Goal: Task Accomplishment & Management: Complete application form

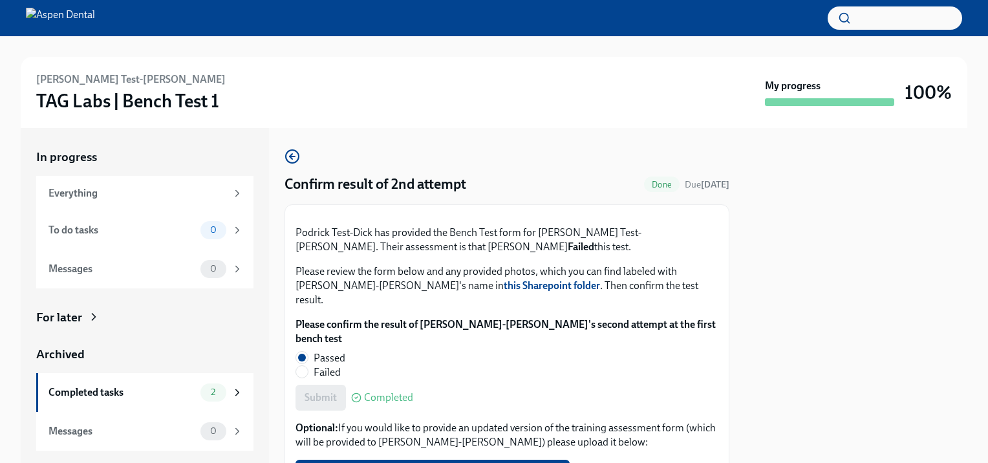
scroll to position [65, 0]
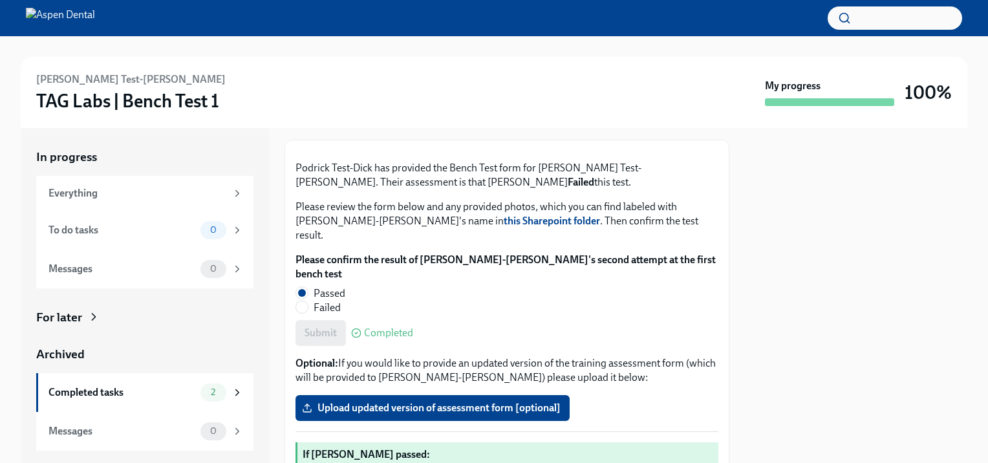
click at [318, 315] on span "Failed" at bounding box center [327, 308] width 27 height 14
click at [308, 313] on input "Failed" at bounding box center [302, 307] width 12 height 12
radio input "true"
click at [323, 301] on span "Passed" at bounding box center [330, 293] width 32 height 14
click at [308, 299] on input "Passed" at bounding box center [302, 293] width 12 height 12
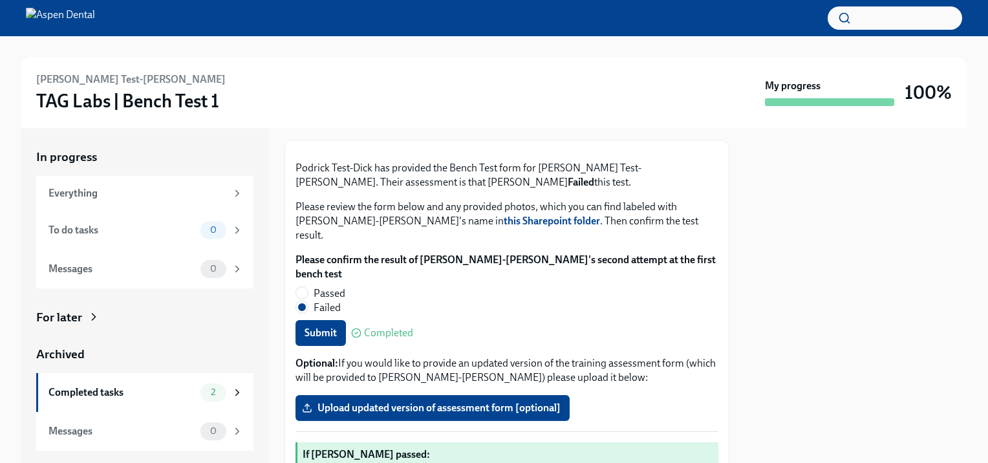
radio input "true"
click at [329, 346] on div "Submit Completed" at bounding box center [507, 333] width 423 height 26
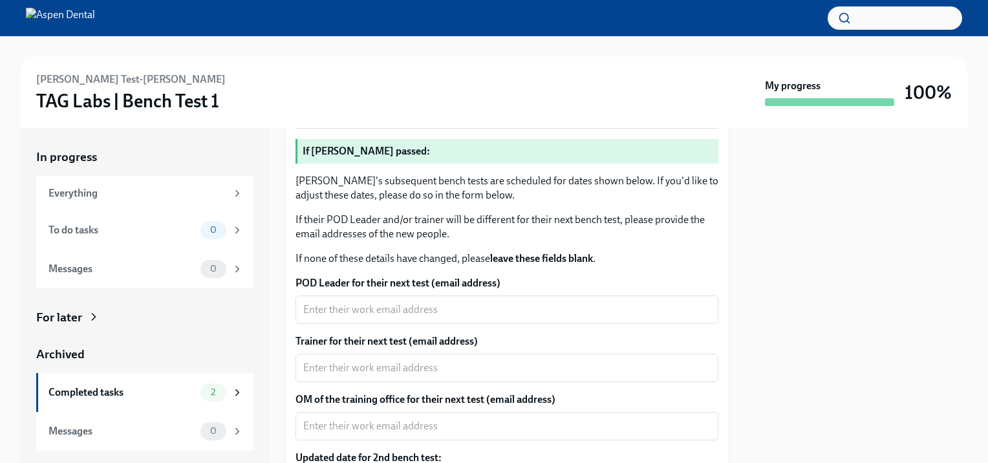
scroll to position [388, 0]
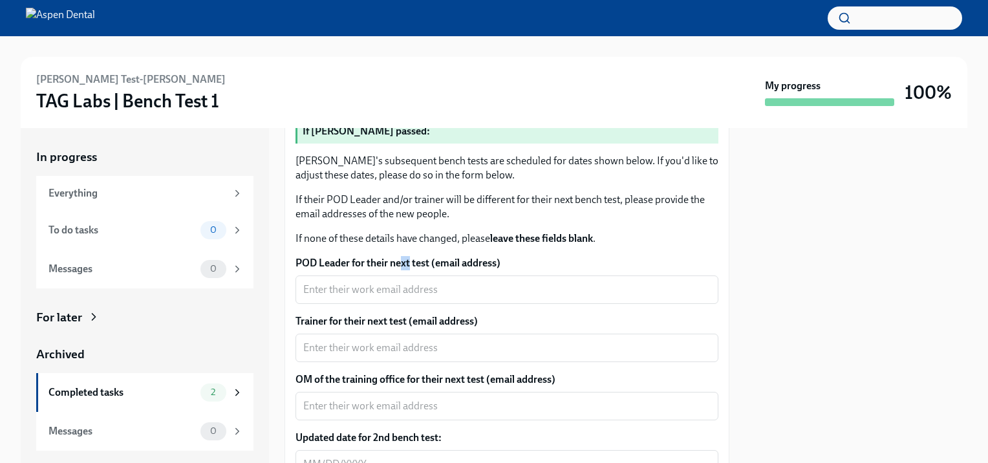
click at [410, 270] on label "POD Leader for their next test (email address)" at bounding box center [507, 263] width 423 height 14
drag, startPoint x: 410, startPoint y: 319, endPoint x: 398, endPoint y: 344, distance: 27.2
click at [398, 297] on textarea "POD Leader for their next test (email address)" at bounding box center [506, 290] width 407 height 16
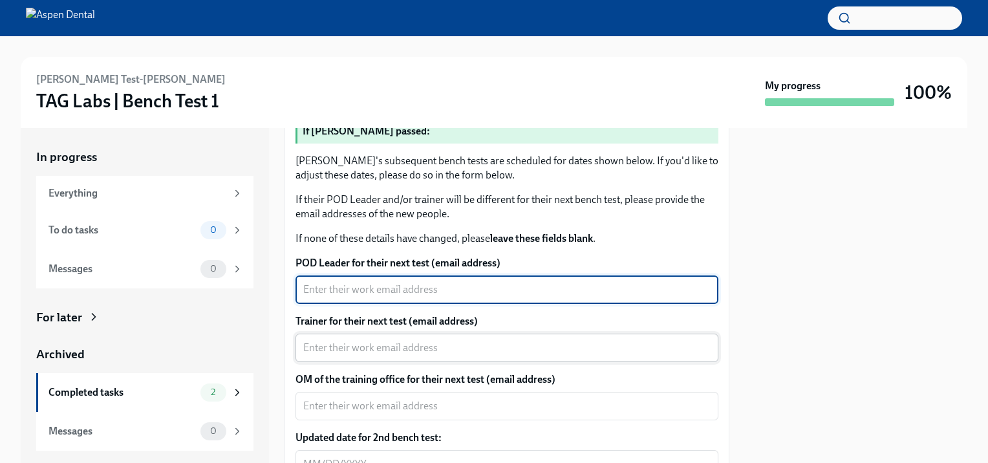
click at [424, 356] on textarea "Trainer for their next test (email address)" at bounding box center [506, 348] width 407 height 16
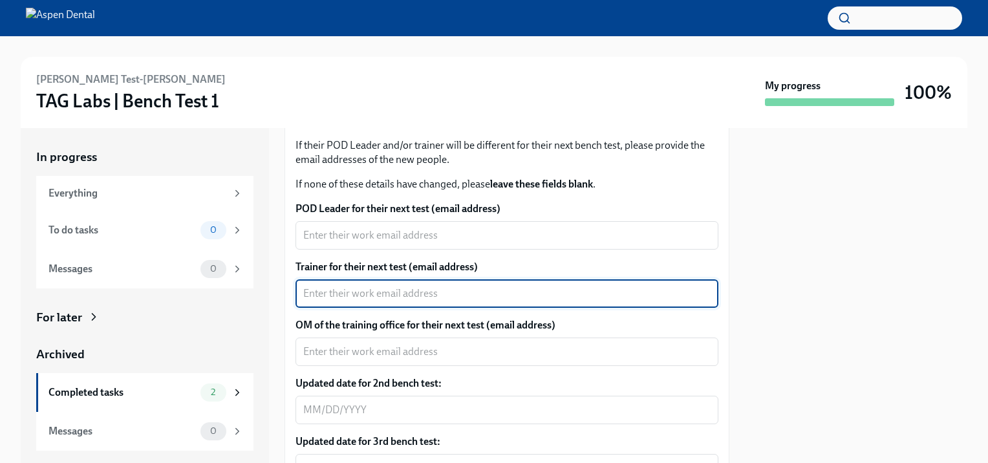
scroll to position [517, 0]
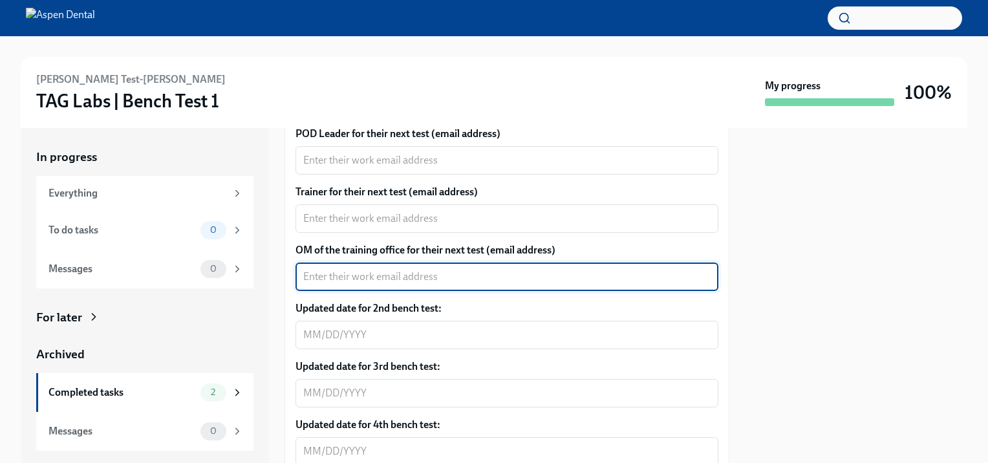
click at [427, 285] on textarea "OM of the training office for their next test (email address)" at bounding box center [506, 277] width 407 height 16
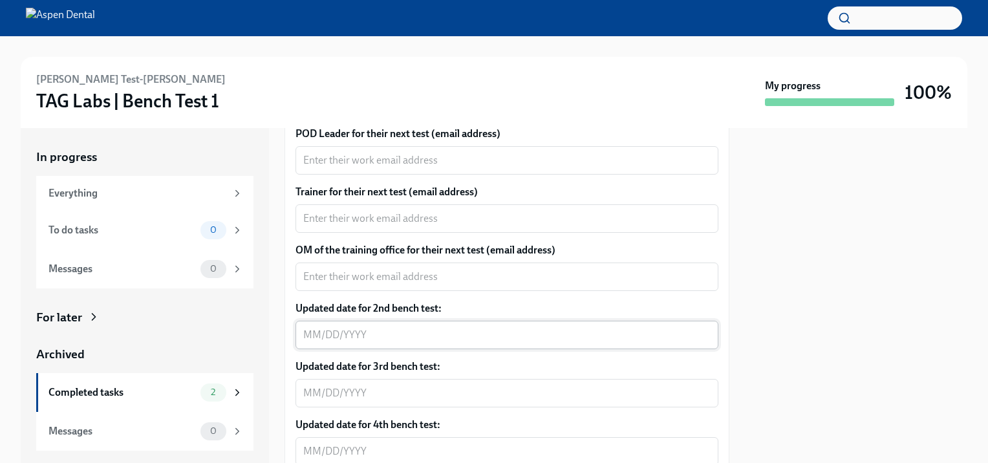
click at [441, 349] on div "x ​" at bounding box center [507, 335] width 423 height 28
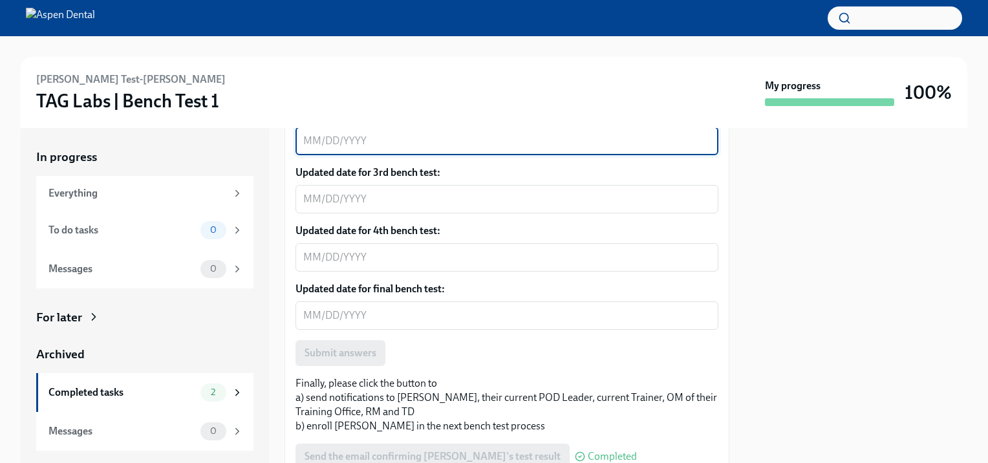
scroll to position [841, 0]
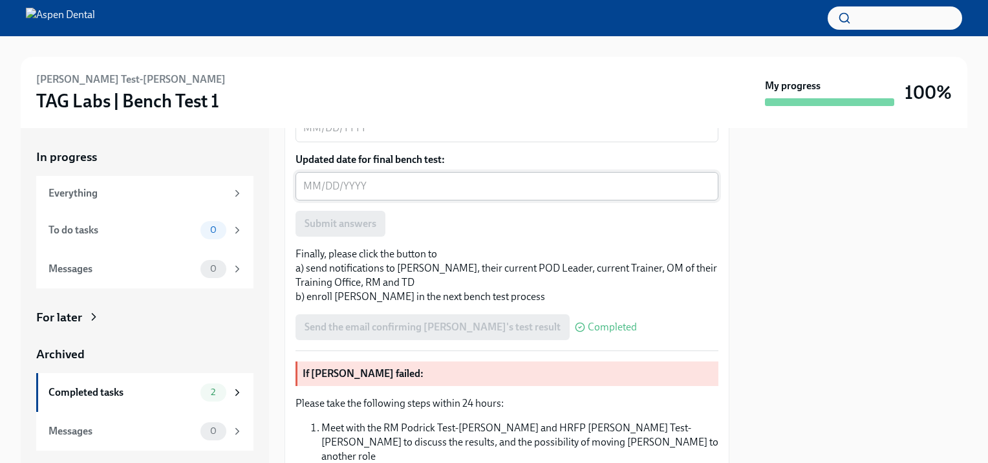
click at [388, 194] on textarea "Updated date for final bench test:" at bounding box center [506, 186] width 407 height 16
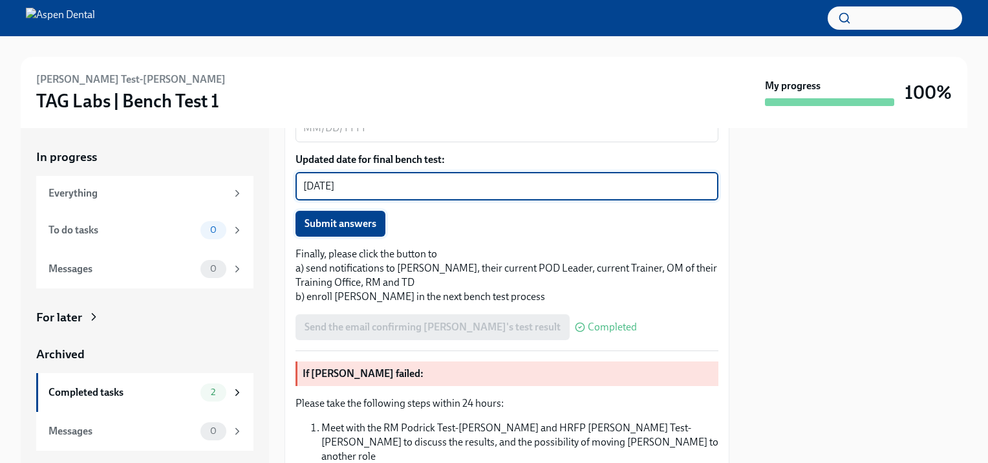
type textarea "[DATE]"
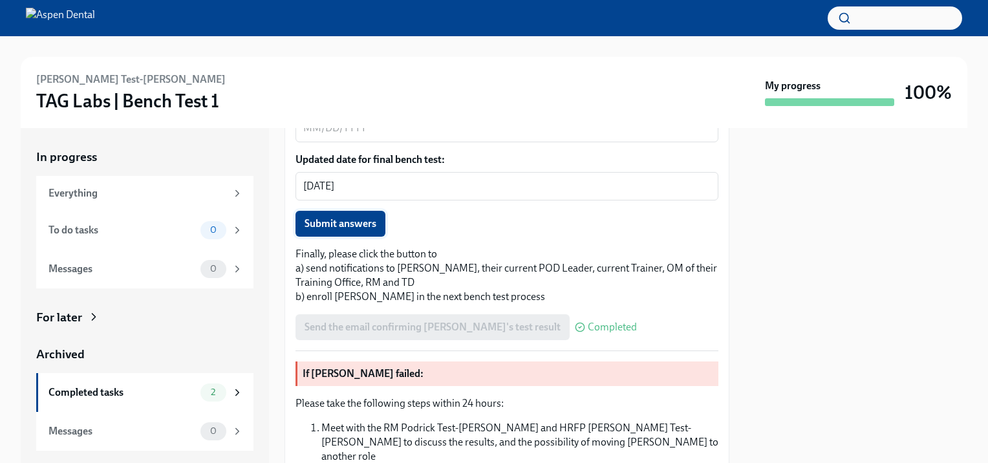
click at [342, 237] on button "Submit answers" at bounding box center [341, 224] width 90 height 26
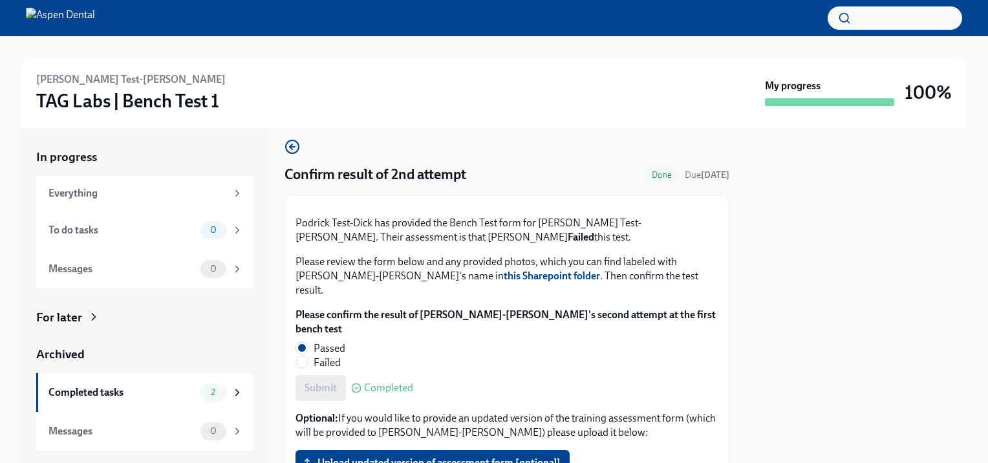
scroll to position [0, 0]
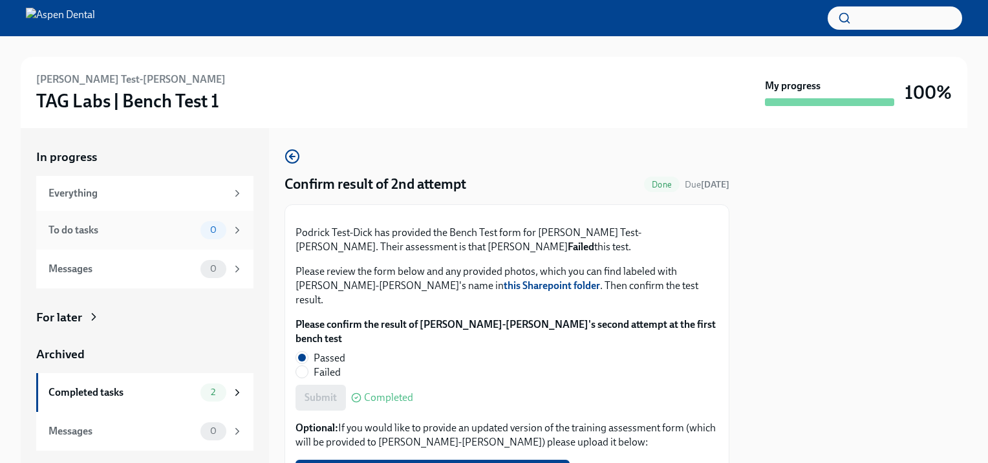
click at [160, 223] on div "To do tasks" at bounding box center [122, 230] width 147 height 14
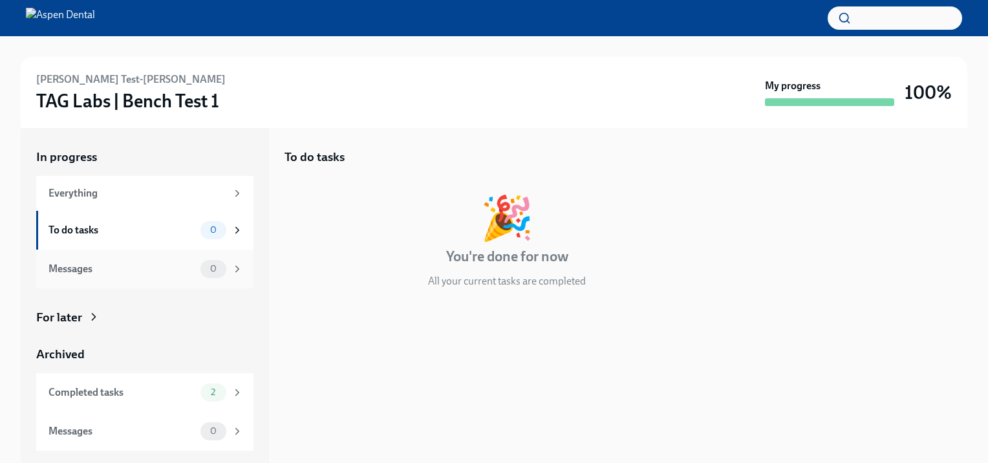
click at [74, 276] on div "Messages 0" at bounding box center [146, 269] width 195 height 18
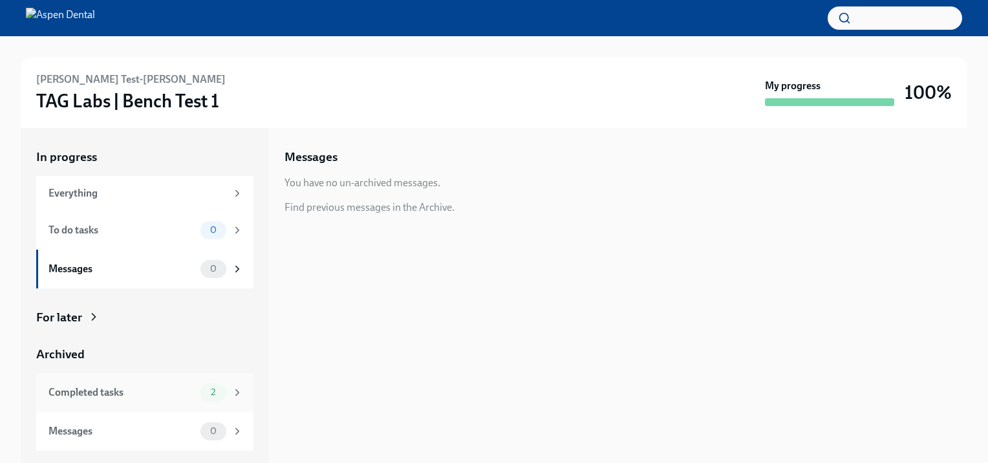
click at [182, 400] on div "Completed tasks 2" at bounding box center [146, 392] width 195 height 18
